Goal: Information Seeking & Learning: Learn about a topic

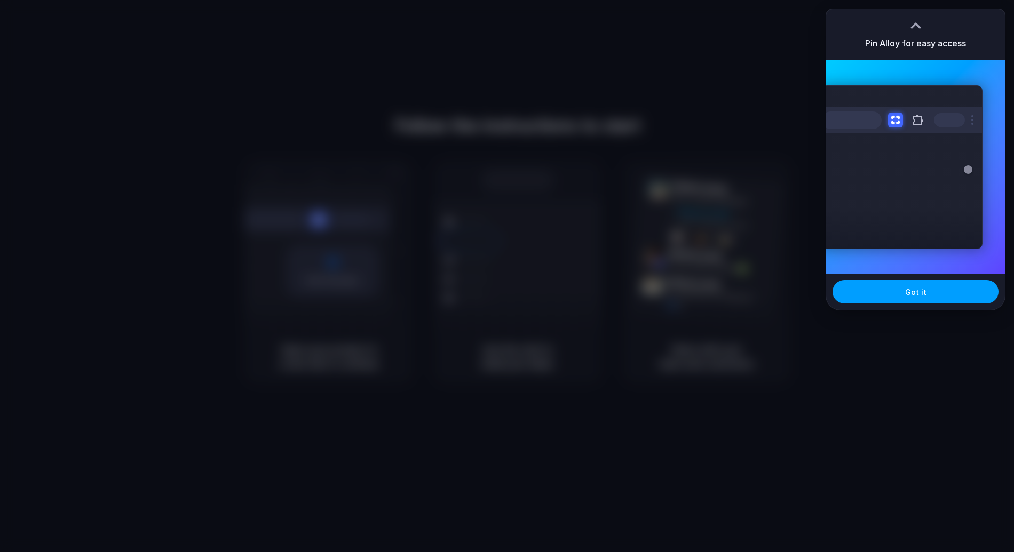
click at [898, 299] on button "Got it" at bounding box center [916, 291] width 166 height 23
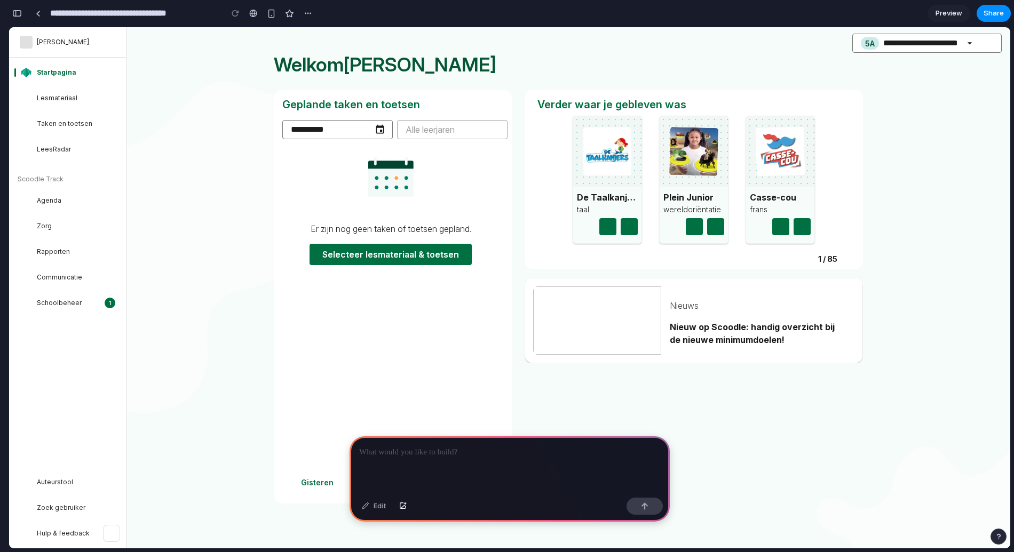
click at [381, 468] on div at bounding box center [510, 465] width 320 height 57
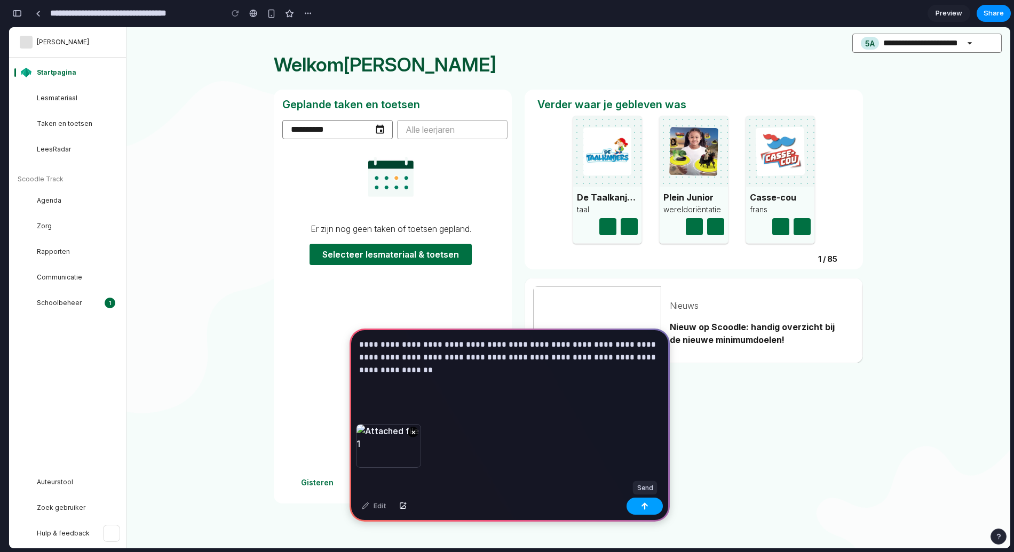
click at [642, 512] on button "button" at bounding box center [645, 506] width 36 height 17
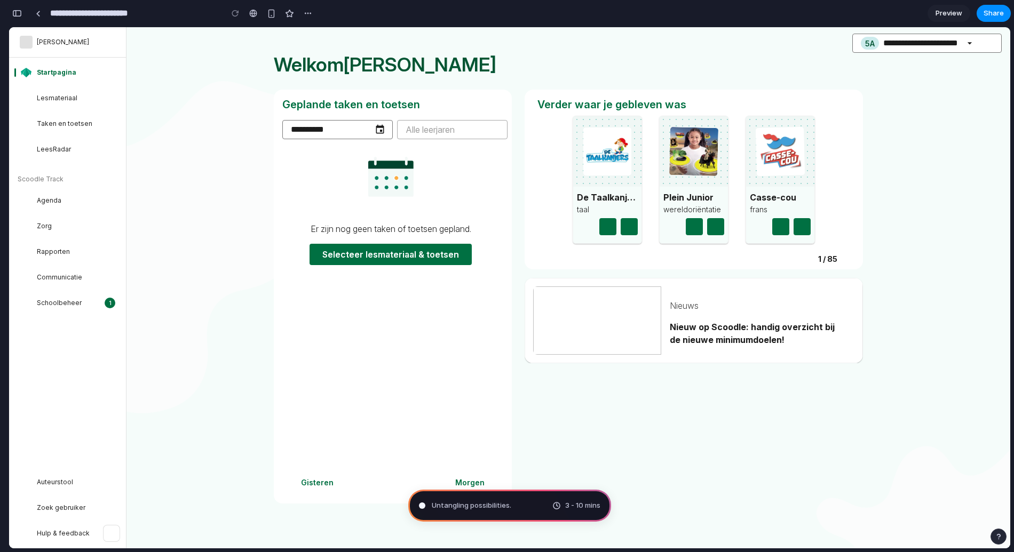
type input "**********"
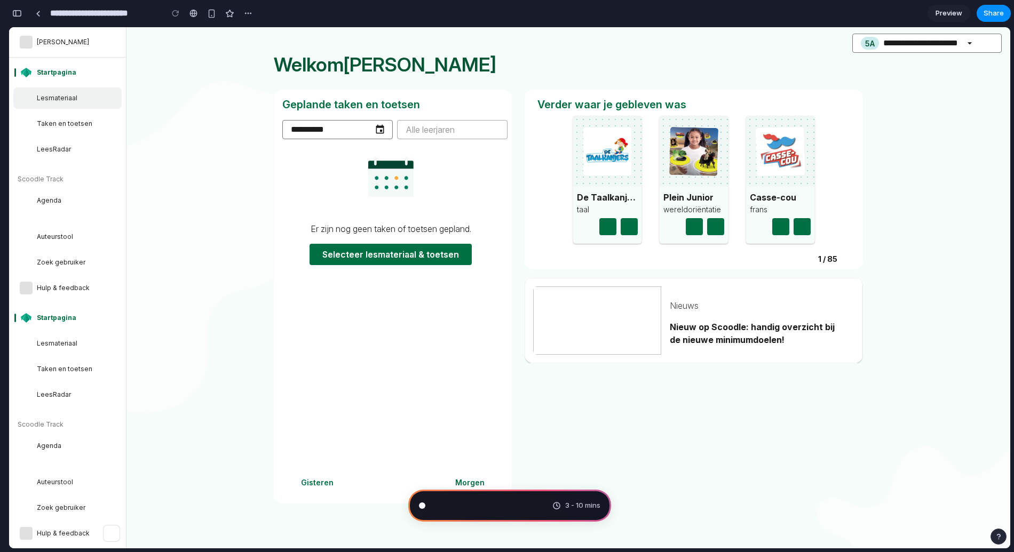
click at [61, 108] on link "Lesmateriaal" at bounding box center [67, 98] width 108 height 21
click at [65, 92] on link "Lesmateriaal" at bounding box center [67, 98] width 108 height 21
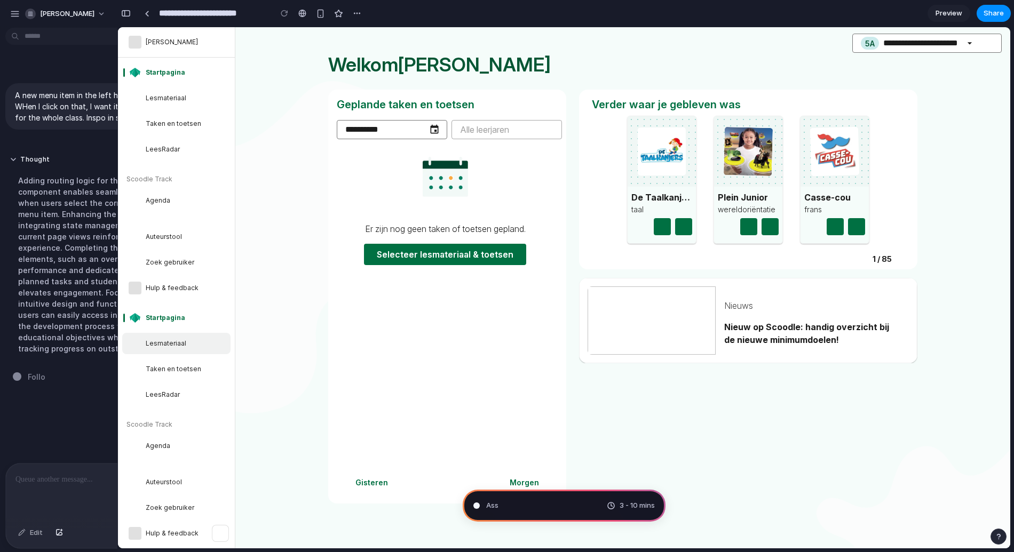
scroll to position [46, 0]
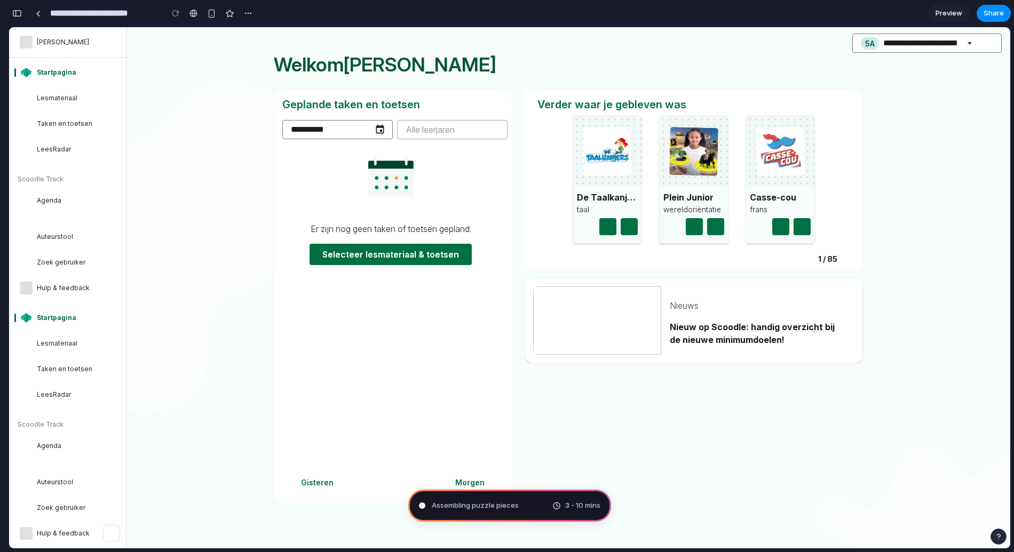
click at [18, 13] on div "button" at bounding box center [17, 13] width 10 height 7
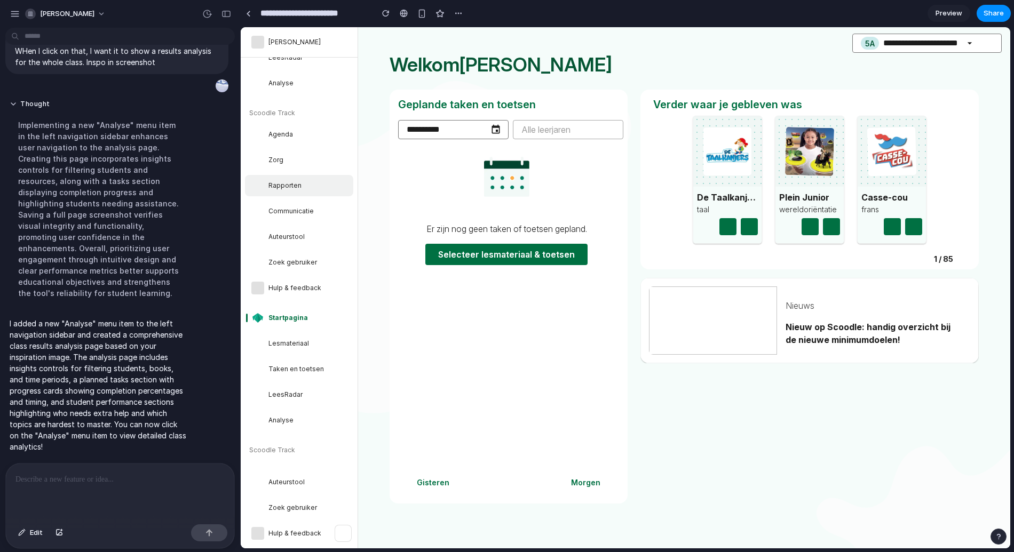
scroll to position [0, 0]
click at [287, 177] on span "Analyse" at bounding box center [309, 175] width 83 height 9
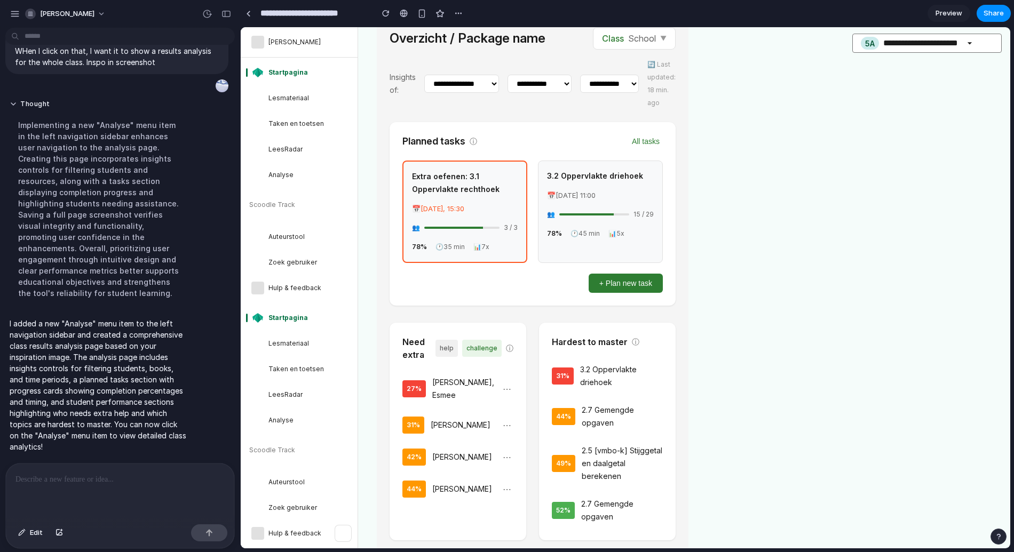
click at [694, 146] on div "**********" at bounding box center [684, 287] width 615 height 521
click at [225, 15] on div "button" at bounding box center [226, 13] width 10 height 7
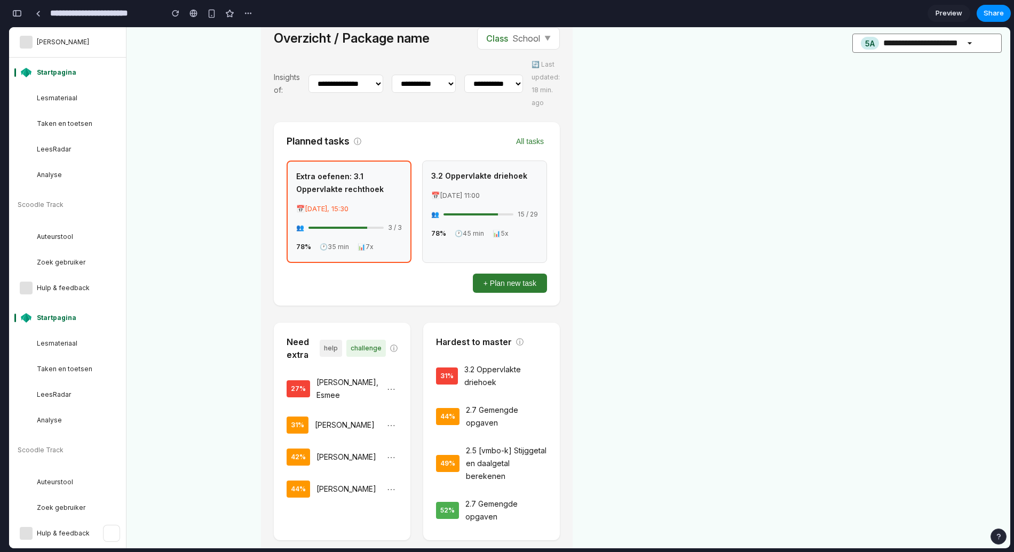
scroll to position [111, 0]
click at [380, 360] on div "Need extra help challenge ⓘ" at bounding box center [342, 349] width 111 height 26
click at [395, 343] on span "ⓘ" at bounding box center [393, 348] width 7 height 13
click at [346, 342] on div "Need extra help challenge ⓘ" at bounding box center [342, 349] width 111 height 26
click at [320, 360] on div "Need extra help challenge ⓘ" at bounding box center [342, 349] width 111 height 26
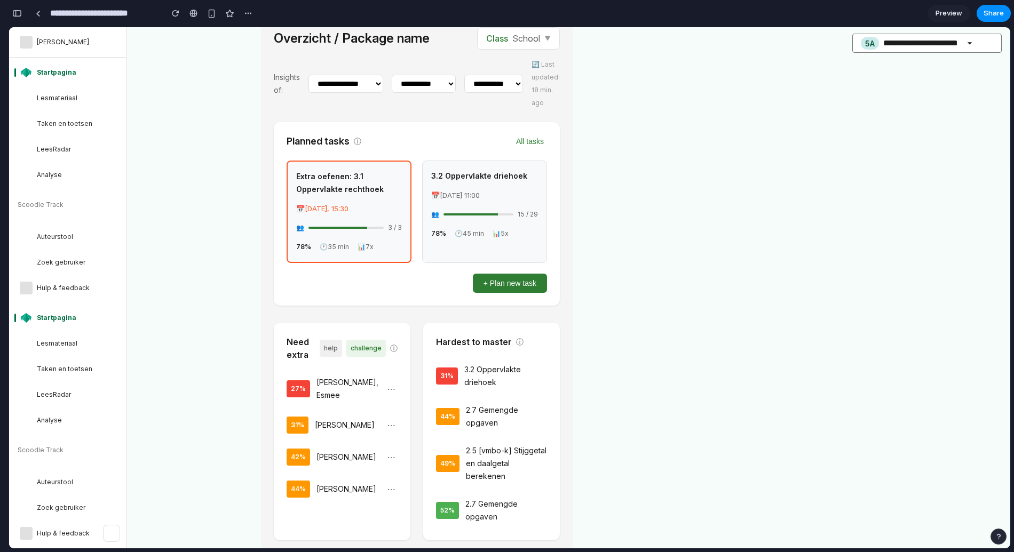
click at [319, 398] on div "27 % Hofman, Esmee ⋯ 31 % Berg, Bastiaan van den ⋯ 42 % Dijkstra, Sylvie ⋯ 44 %…" at bounding box center [342, 437] width 111 height 130
click at [343, 444] on div "27 % Hofman, Esmee ⋯ 31 % Berg, Bastiaan van den ⋯ 42 % Dijkstra, Sylvie ⋯ 44 %…" at bounding box center [342, 437] width 111 height 130
click at [391, 492] on button "⋯" at bounding box center [391, 489] width 13 height 14
click at [397, 484] on button "⋯" at bounding box center [391, 489] width 13 height 14
click at [398, 356] on div "Need extra help challenge ⓘ" at bounding box center [342, 349] width 111 height 26
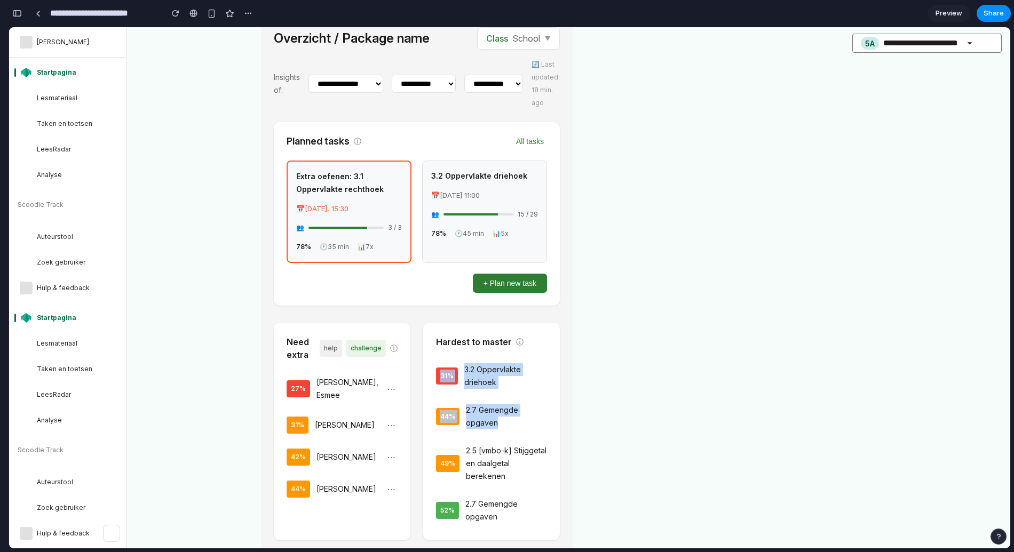
drag, startPoint x: 442, startPoint y: 360, endPoint x: 548, endPoint y: 426, distance: 125.4
click at [547, 427] on div "31 % 3.2 Oppervlakte driehoek 44 % 2.7 Gemengde opgaven 49 % 2.5 [vmbo-k] Stijg…" at bounding box center [491, 443] width 111 height 169
click at [524, 183] on div "3.2 Oppervlakte driehoek 📅 Thu 17 April, 11:00 👥 15 / 29 78% 🕐 45 min 📊 5x" at bounding box center [484, 212] width 125 height 102
click at [513, 274] on button "+ Plan new task" at bounding box center [510, 283] width 74 height 19
click at [501, 280] on button "+ Plan new task" at bounding box center [510, 283] width 74 height 19
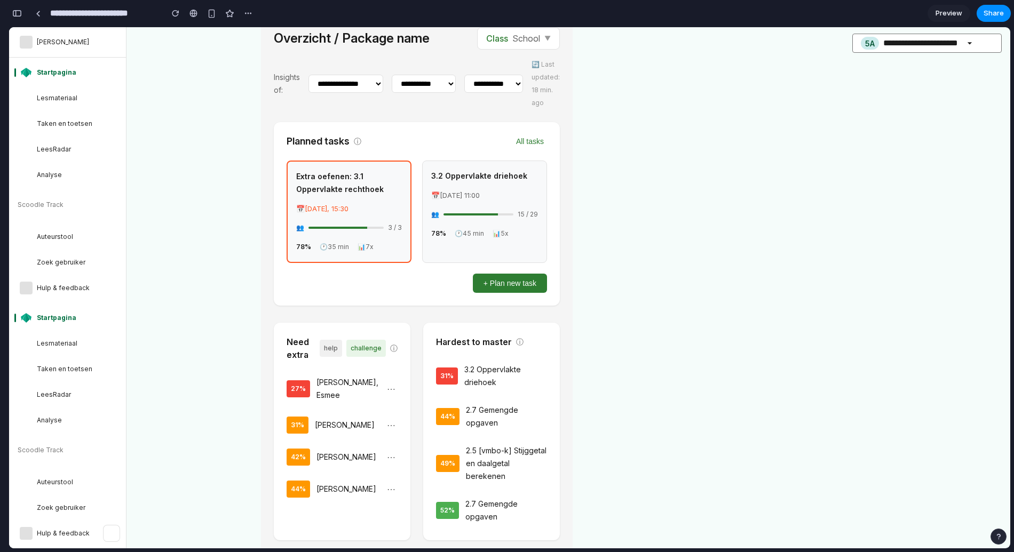
click at [559, 157] on div "Planned tasks ⓘ All tasks Extra oefenen: 3.1 Oppervlakte rechthoek 📅 Today, 15:…" at bounding box center [417, 214] width 286 height 184
click at [541, 144] on button "All tasks" at bounding box center [530, 142] width 34 height 10
click at [511, 72] on div "**********" at bounding box center [417, 83] width 286 height 51
click at [504, 82] on select "**********" at bounding box center [493, 84] width 59 height 18
click at [399, 85] on select "**********" at bounding box center [424, 84] width 64 height 18
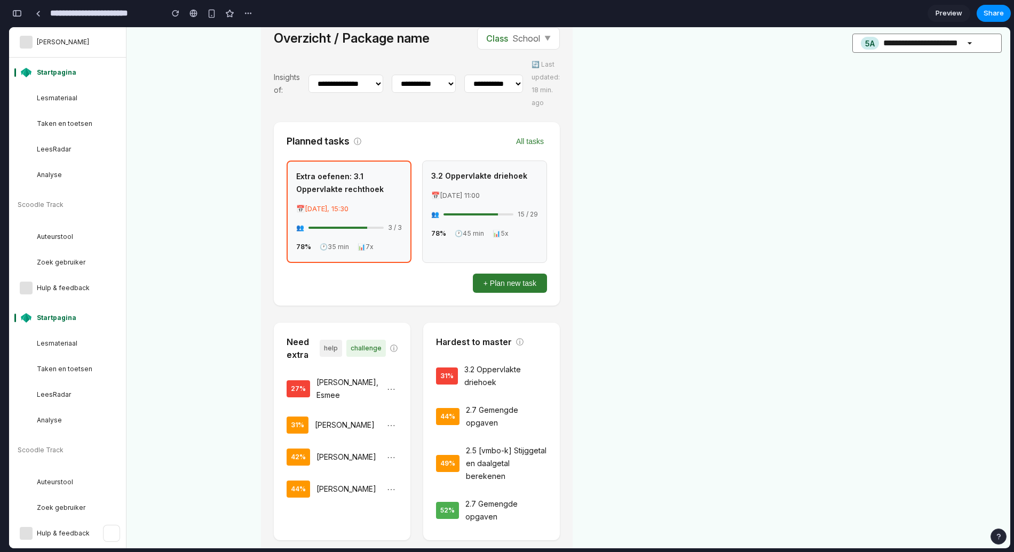
click at [350, 85] on select "**********" at bounding box center [345, 84] width 75 height 18
click at [545, 45] on div "Class School ▼" at bounding box center [518, 38] width 83 height 22
click at [550, 41] on span "▼" at bounding box center [547, 38] width 6 height 13
click at [558, 41] on div "Class School ▼" at bounding box center [518, 38] width 83 height 22
